Goal: Task Accomplishment & Management: Manage account settings

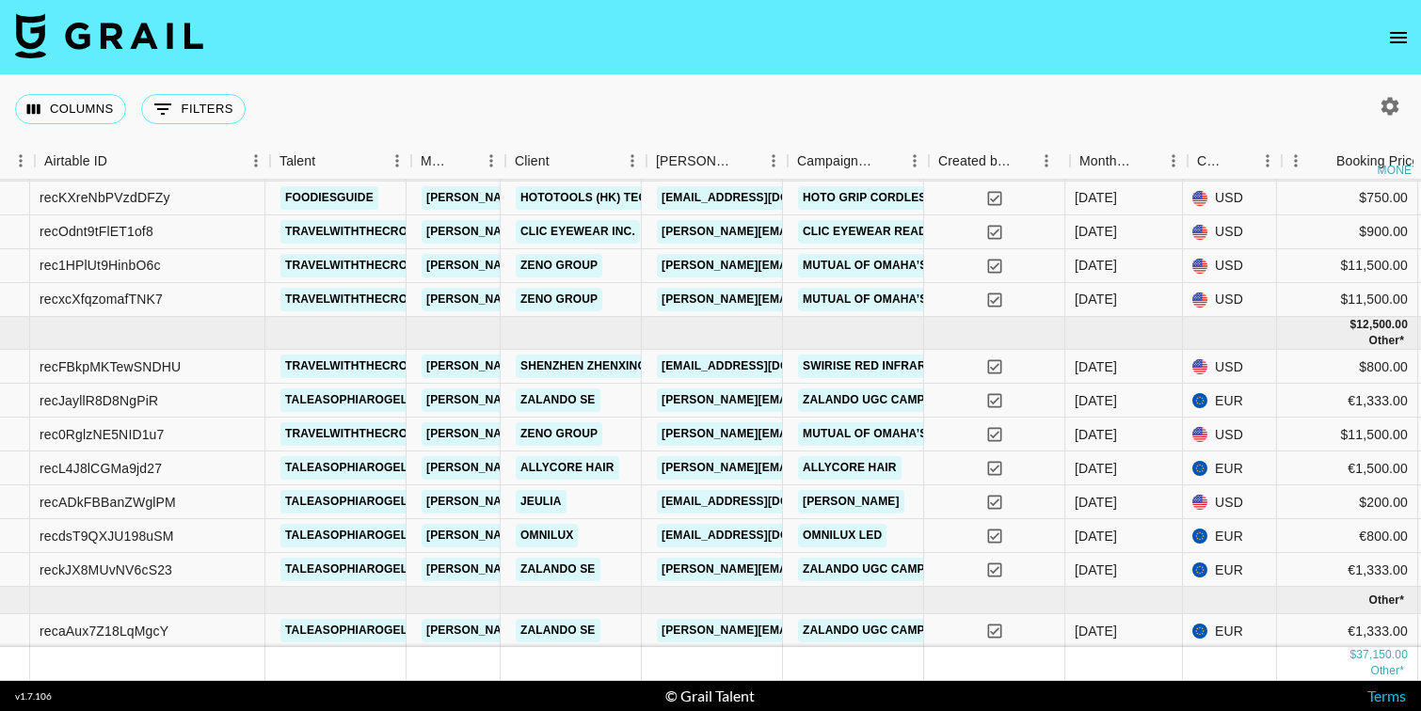
scroll to position [25, 122]
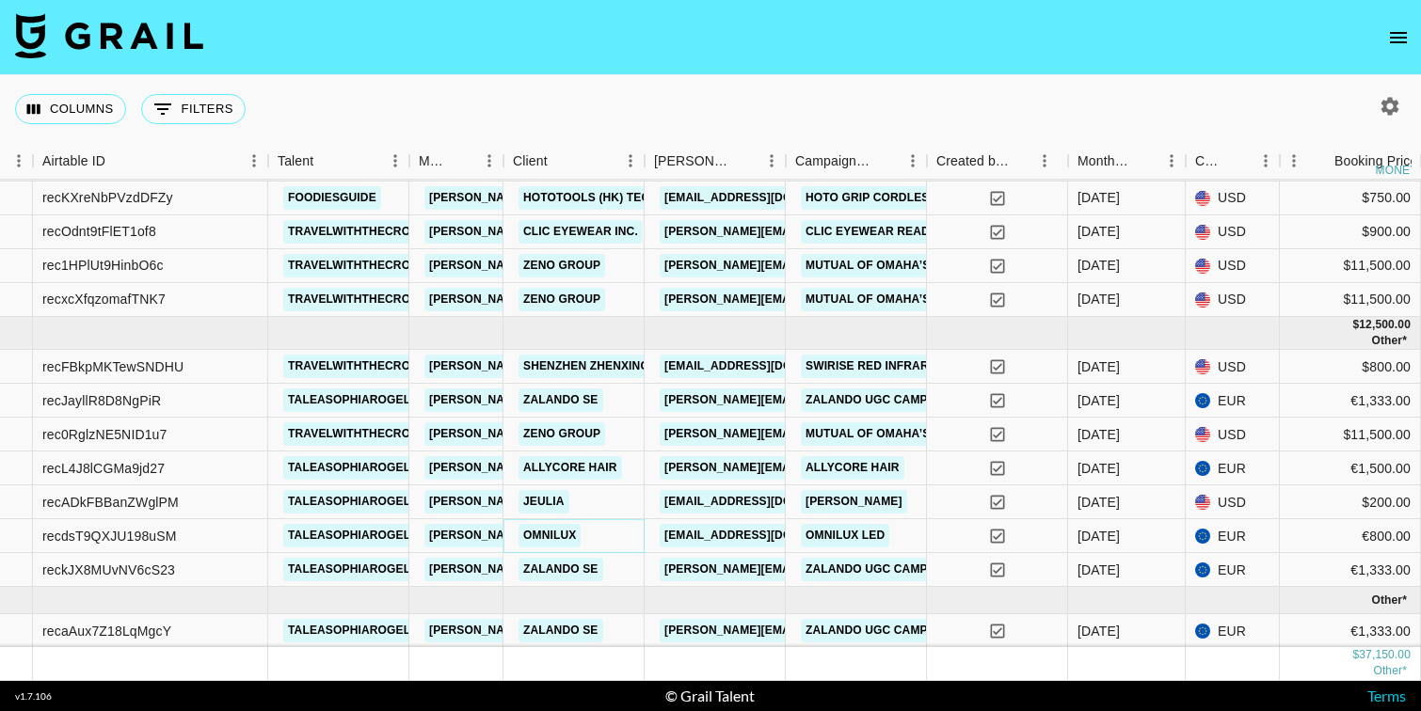
click at [562, 536] on link "Omnilux" at bounding box center [549, 536] width 62 height 24
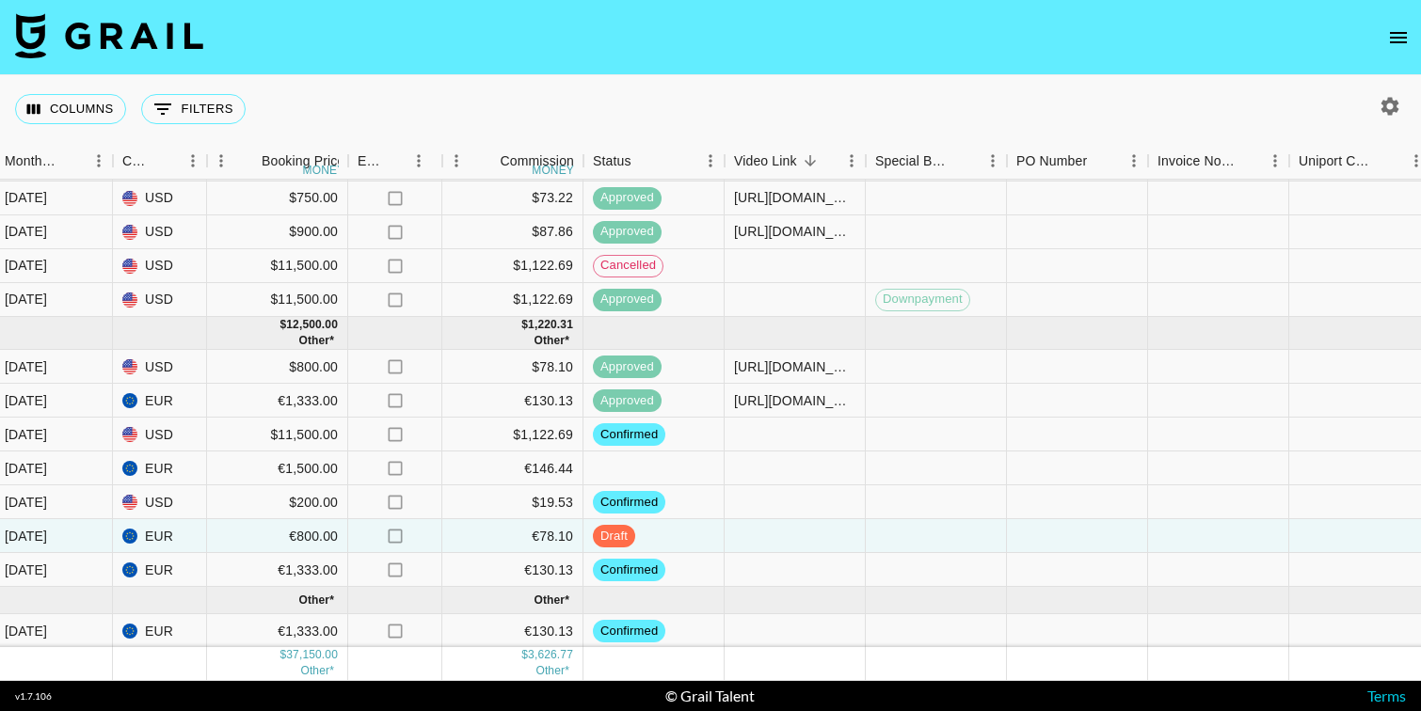
scroll to position [25, 1243]
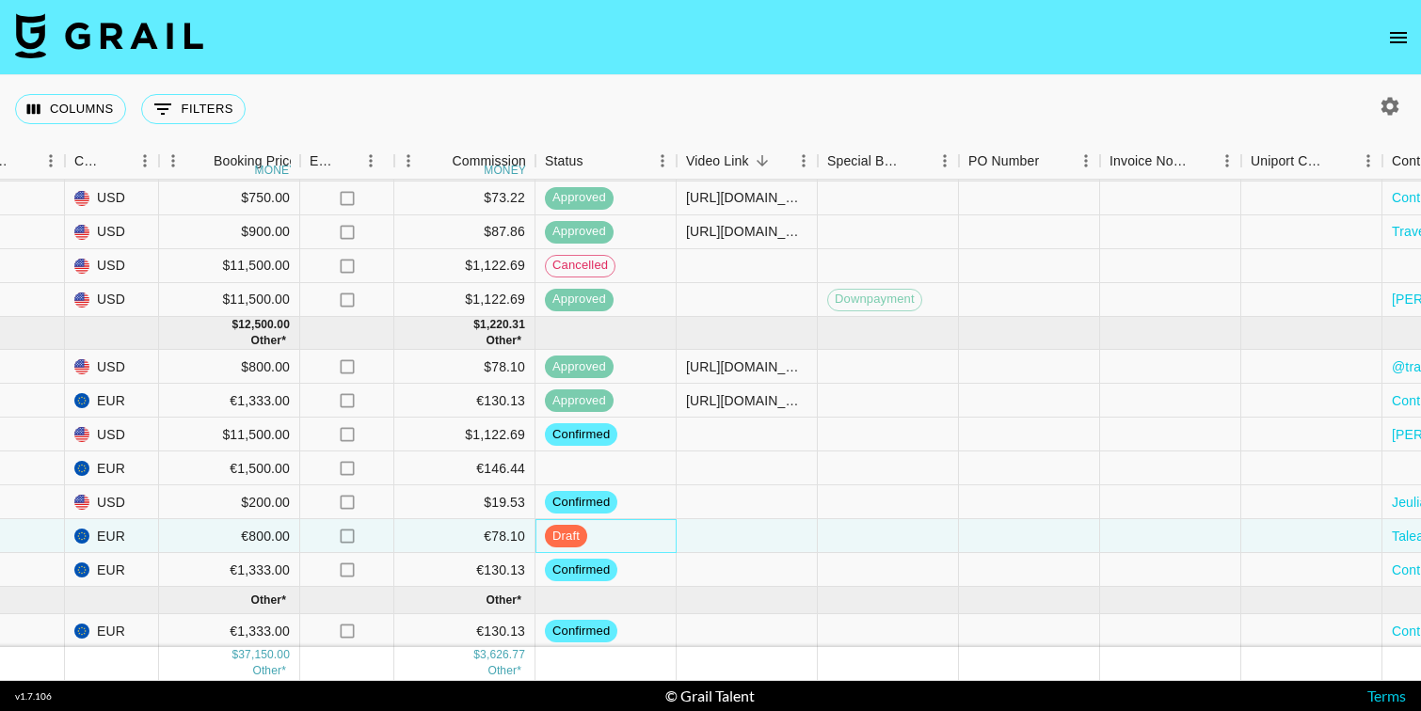
click at [562, 536] on span "draft" at bounding box center [566, 537] width 42 height 18
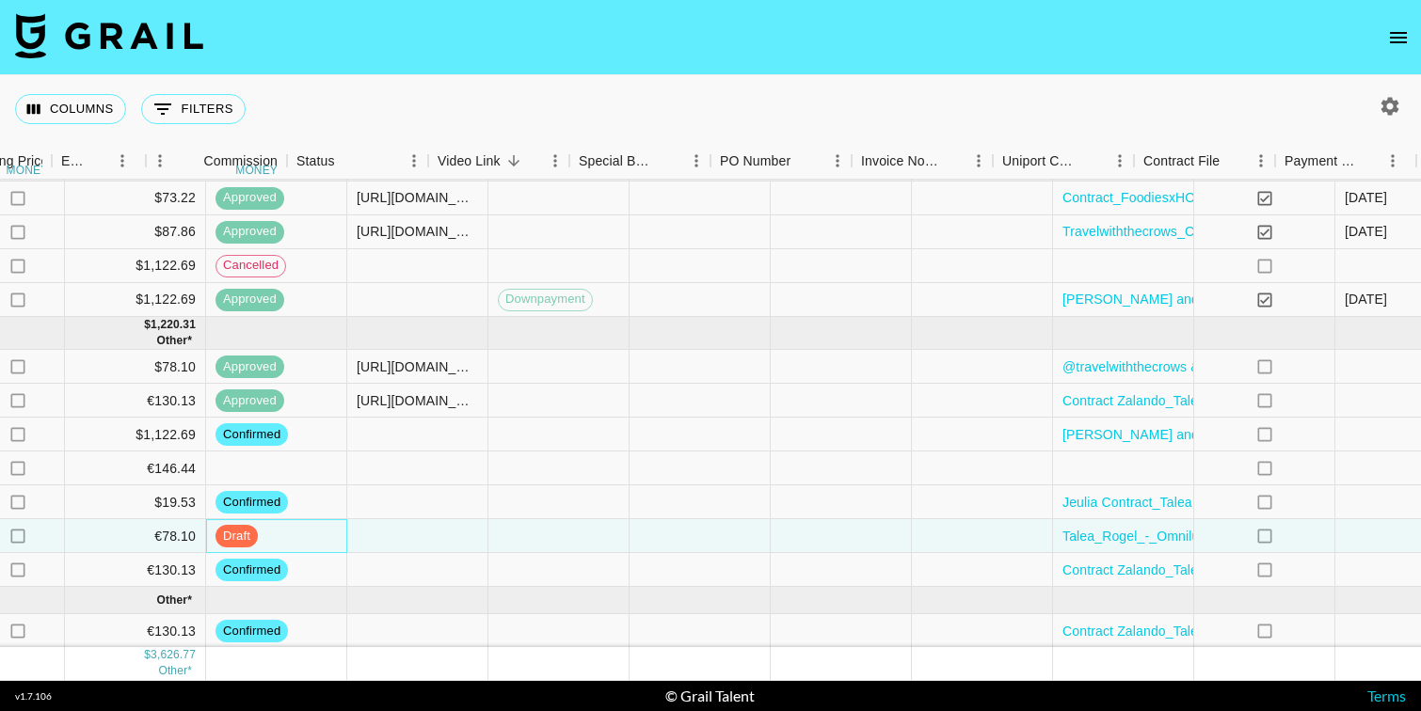
scroll to position [25, 1844]
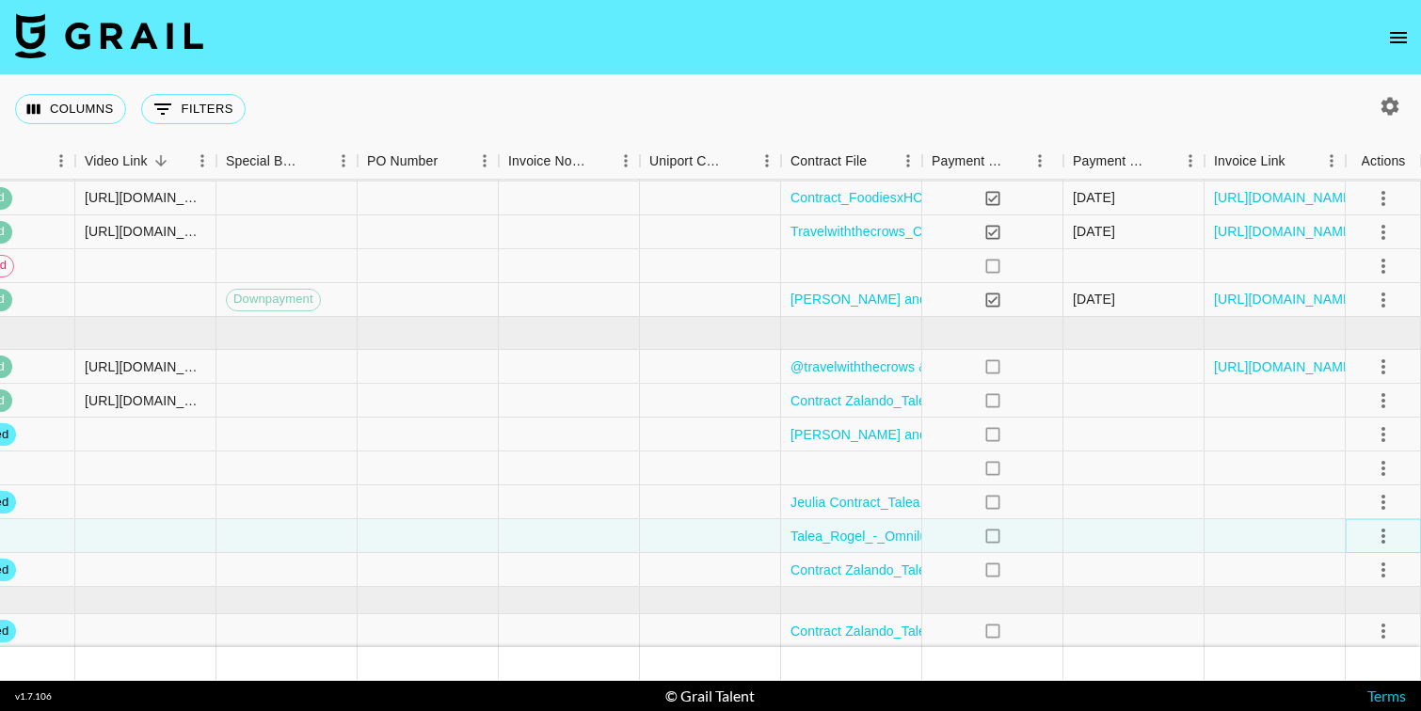
click at [1388, 534] on icon "select merge strategy" at bounding box center [1383, 536] width 23 height 23
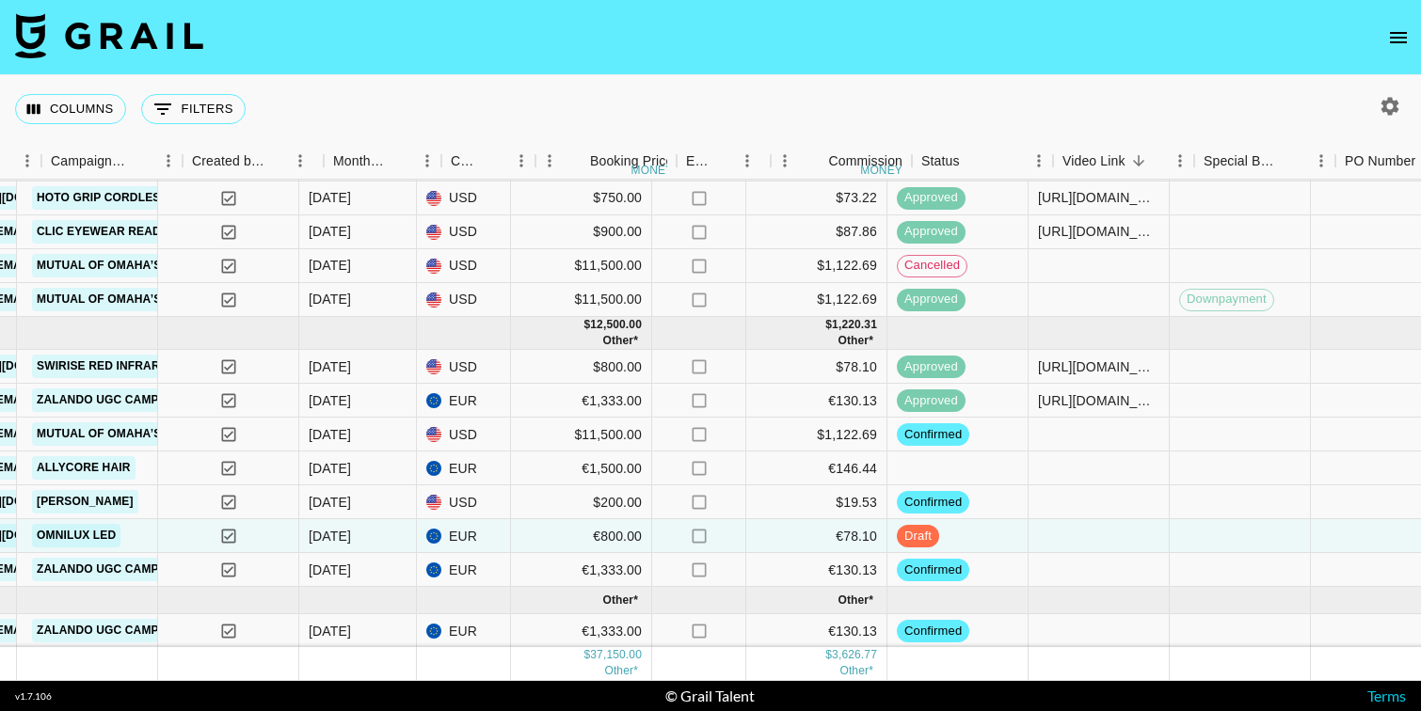
scroll to position [25, 867]
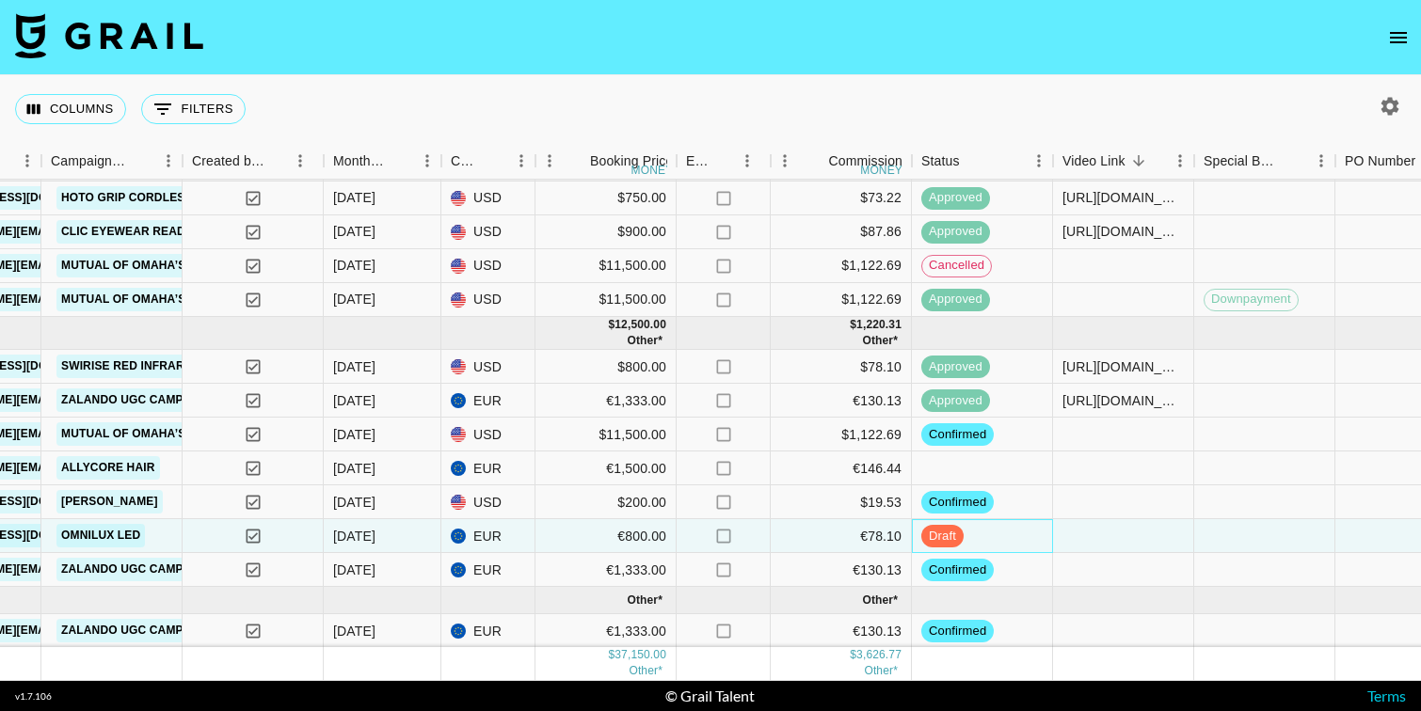
click at [936, 531] on span "draft" at bounding box center [942, 537] width 42 height 18
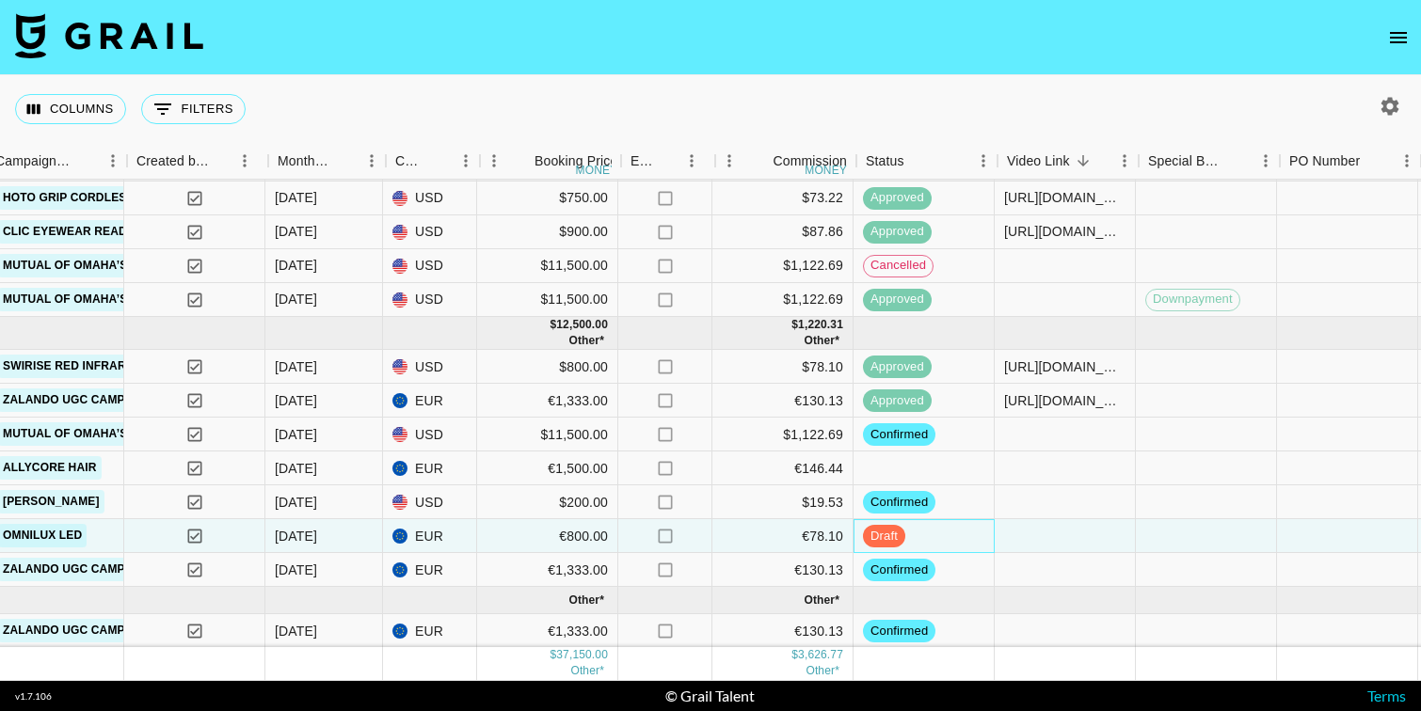
scroll to position [25, 922]
click at [1025, 541] on div at bounding box center [1067, 536] width 141 height 34
click at [1052, 531] on div at bounding box center [1067, 536] width 141 height 34
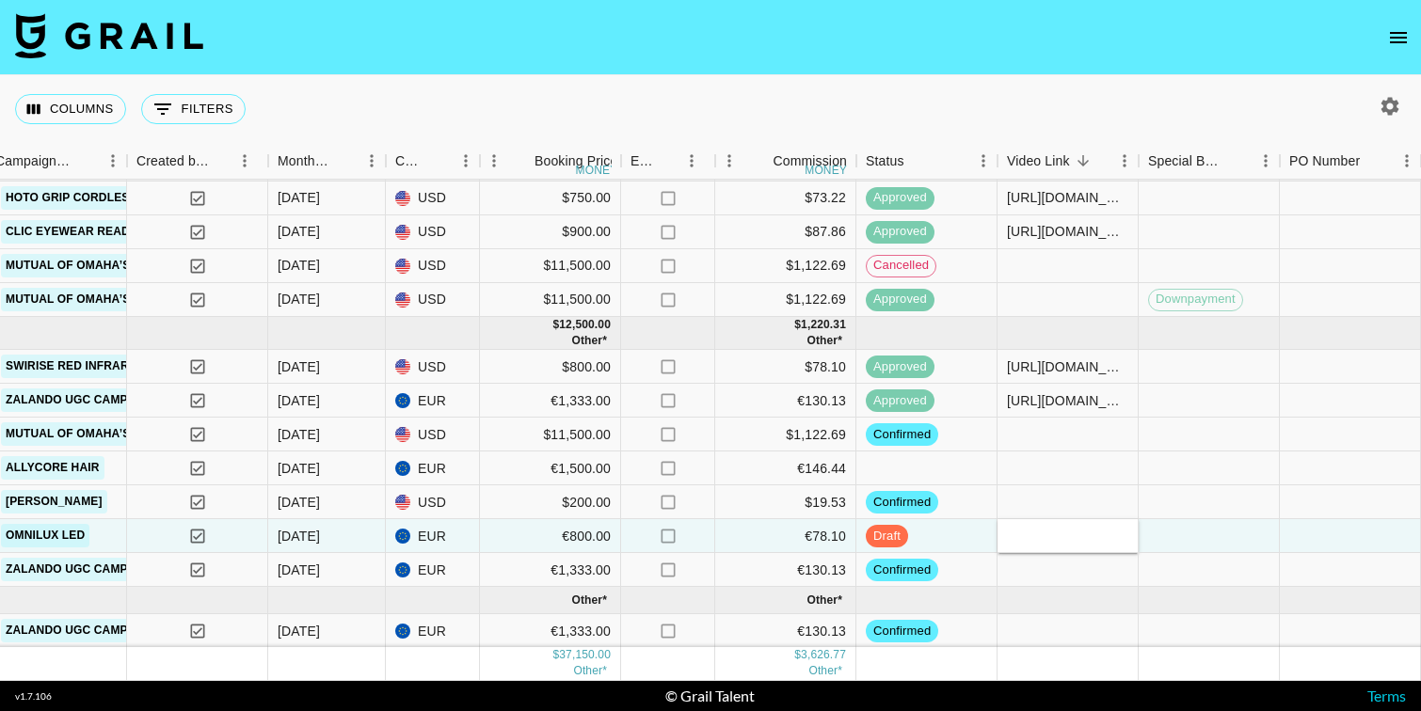
type input "https://www.instagram.com/reel/DPvm_BajEW_/?utm_source=ig_web_copy_link&igsh=cT…"
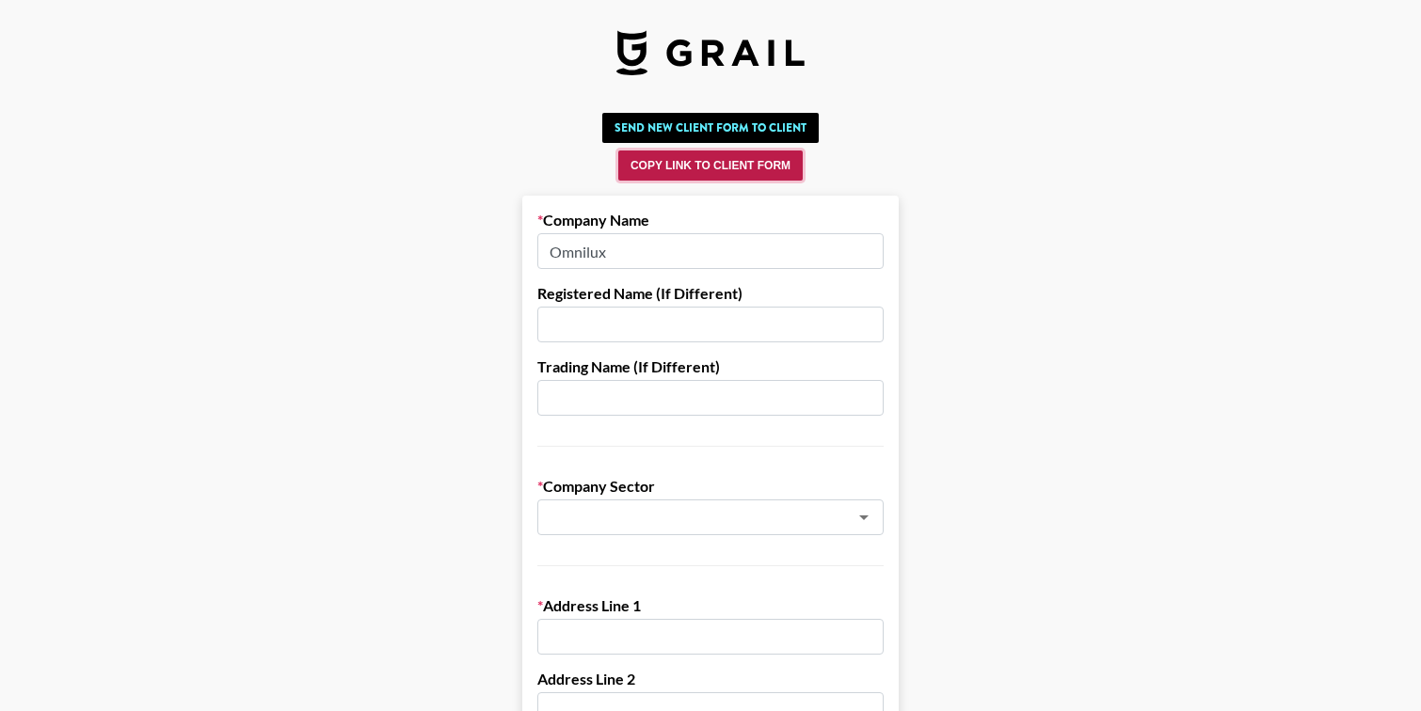
click at [691, 167] on button "Copy Link to Client Form" at bounding box center [710, 166] width 184 height 30
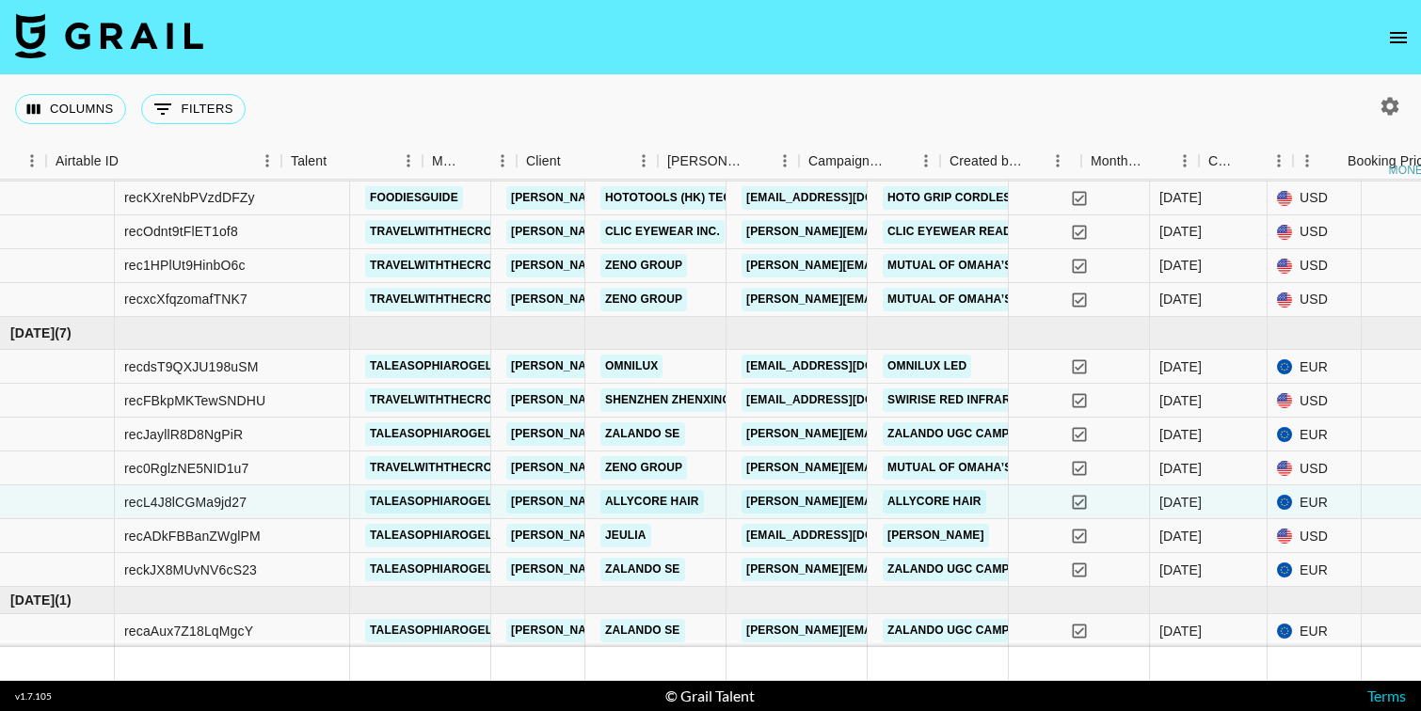
scroll to position [25, 0]
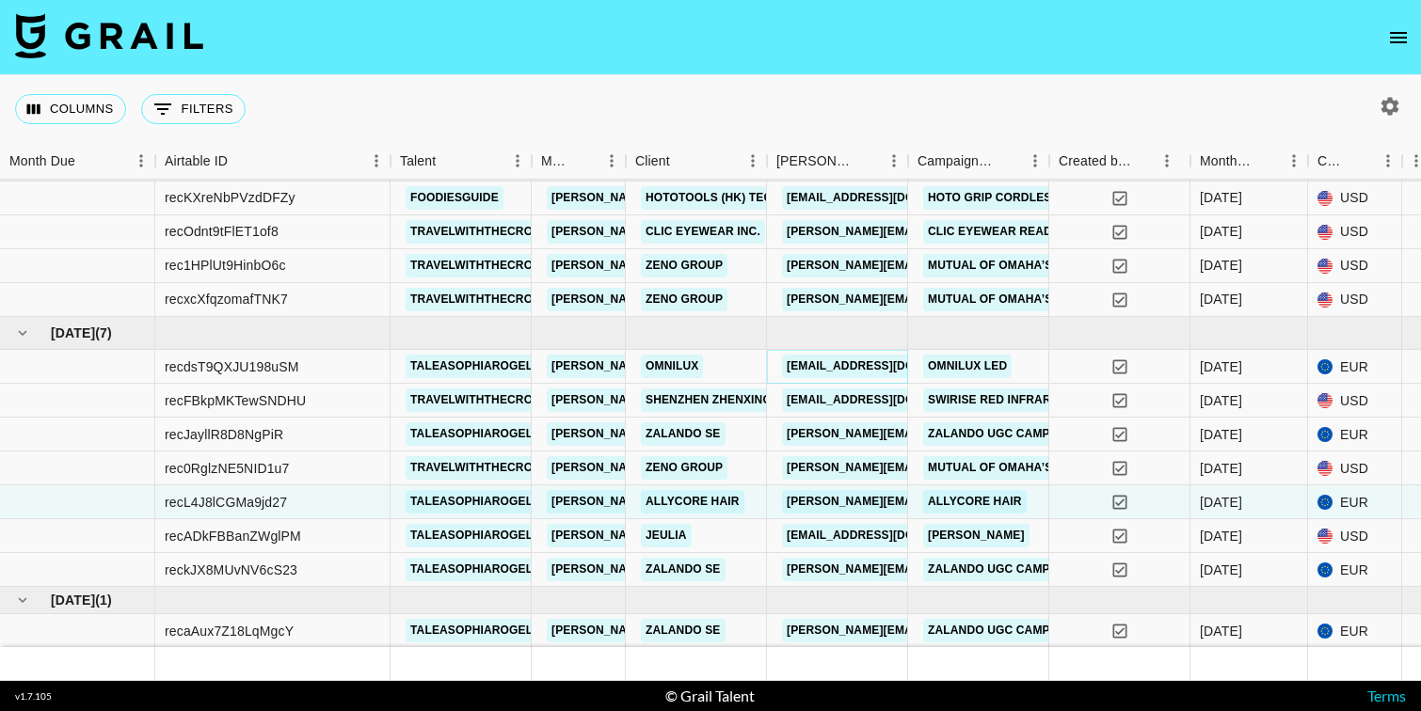
click at [876, 369] on link "creators@omniluxled.com" at bounding box center [887, 367] width 211 height 24
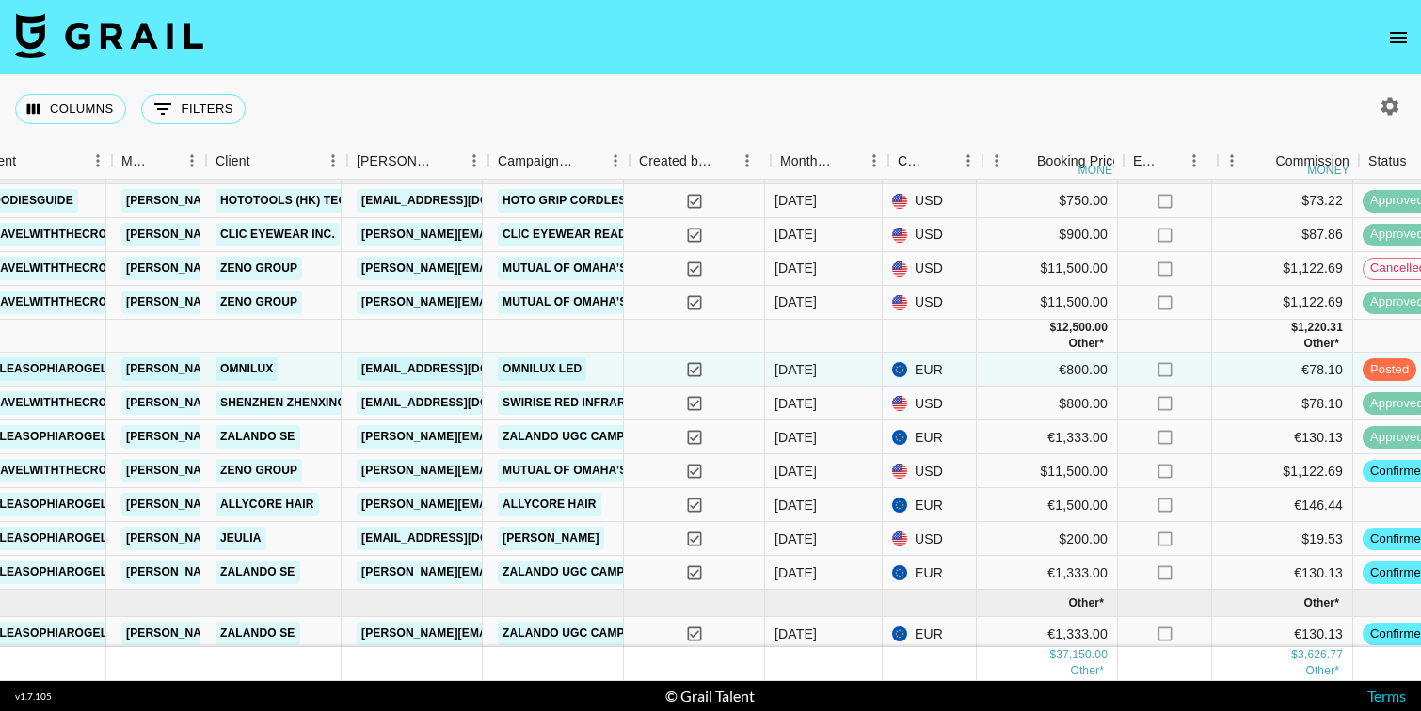
scroll to position [23, 420]
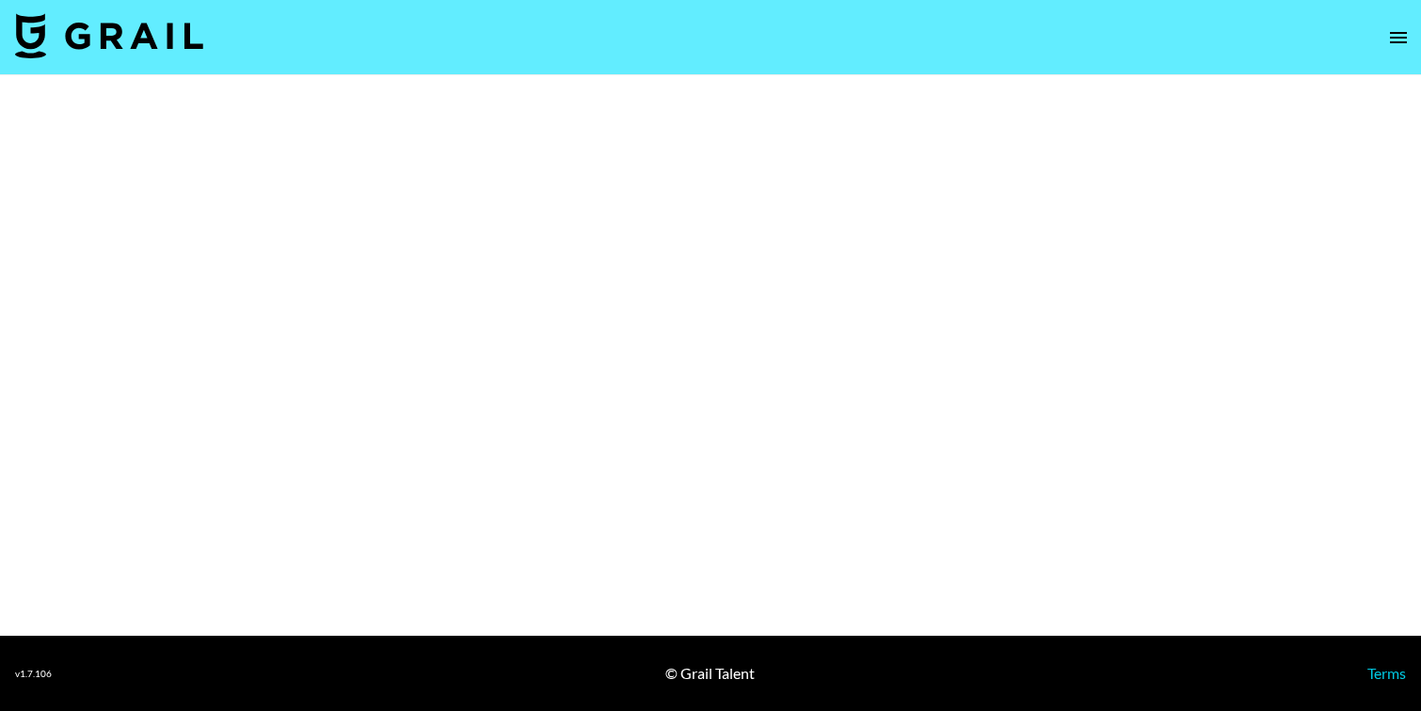
select select "Brand"
